Goal: Task Accomplishment & Management: Use online tool/utility

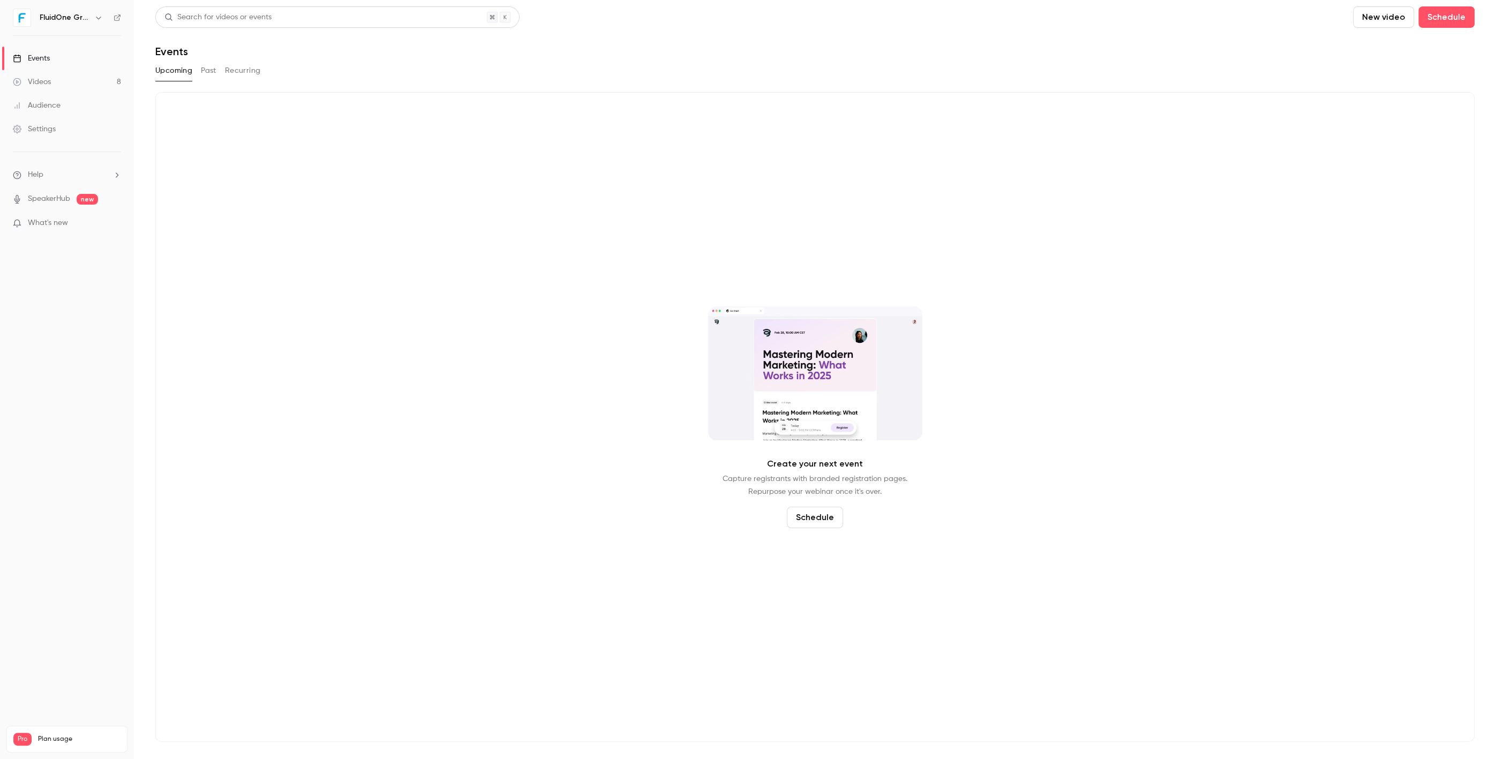
click at [93, 83] on link "Videos 8" at bounding box center [67, 82] width 134 height 24
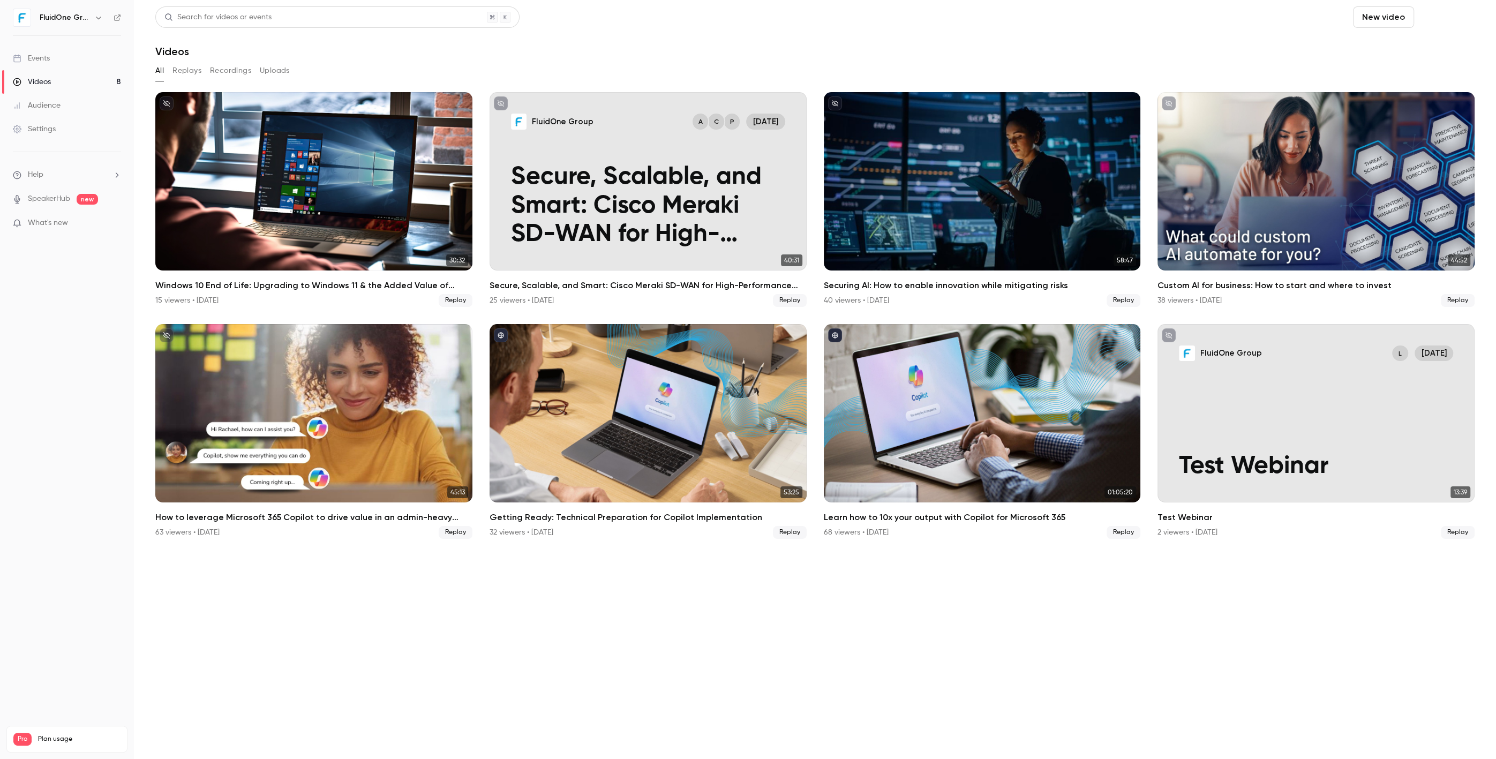
click at [1423, 18] on button "Schedule" at bounding box center [1446, 16] width 56 height 21
click at [1421, 50] on div "One time event" at bounding box center [1425, 46] width 81 height 11
